Goal: Task Accomplishment & Management: Use online tool/utility

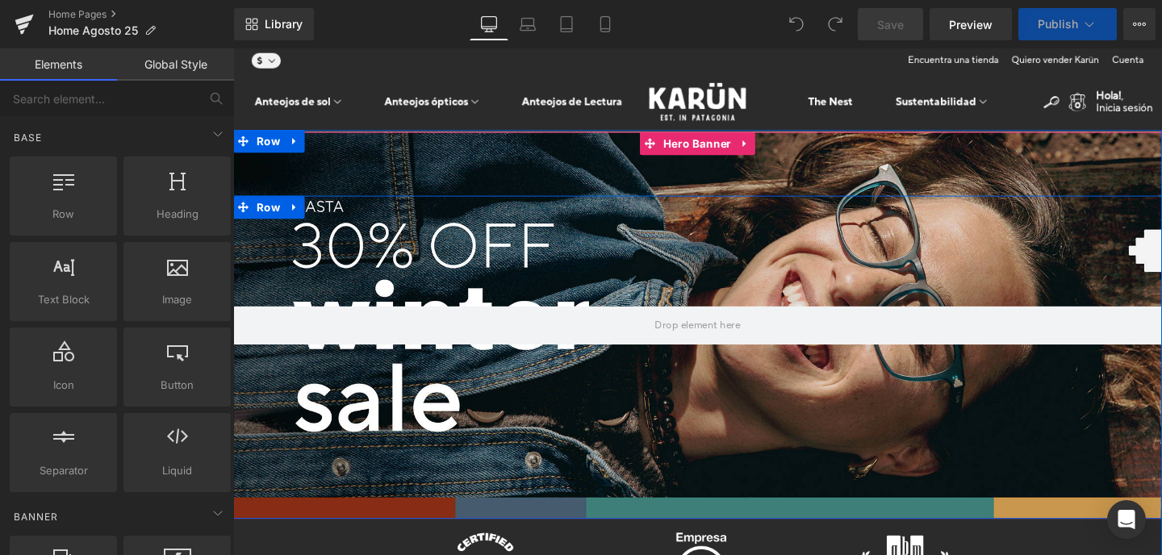
click at [233, 48] on icon at bounding box center [233, 48] width 0 height 0
click at [528, 268] on div at bounding box center [721, 339] width 976 height 407
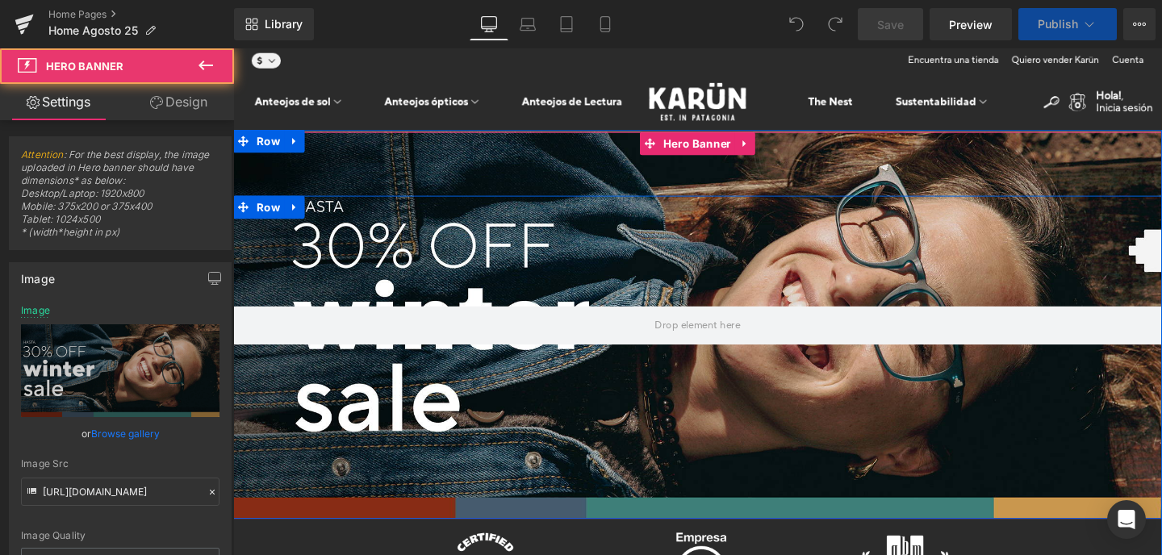
click at [508, 179] on div at bounding box center [721, 339] width 976 height 407
click at [233, 48] on icon at bounding box center [233, 48] width 0 height 0
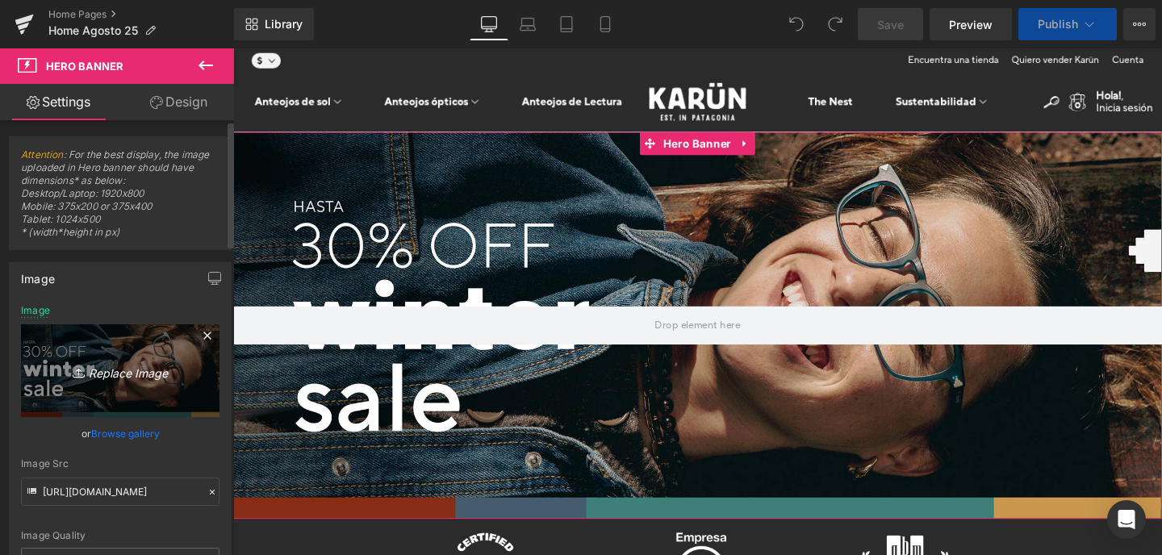
click at [99, 372] on icon "Replace Image" at bounding box center [120, 371] width 129 height 20
